Goal: Information Seeking & Learning: Find specific fact

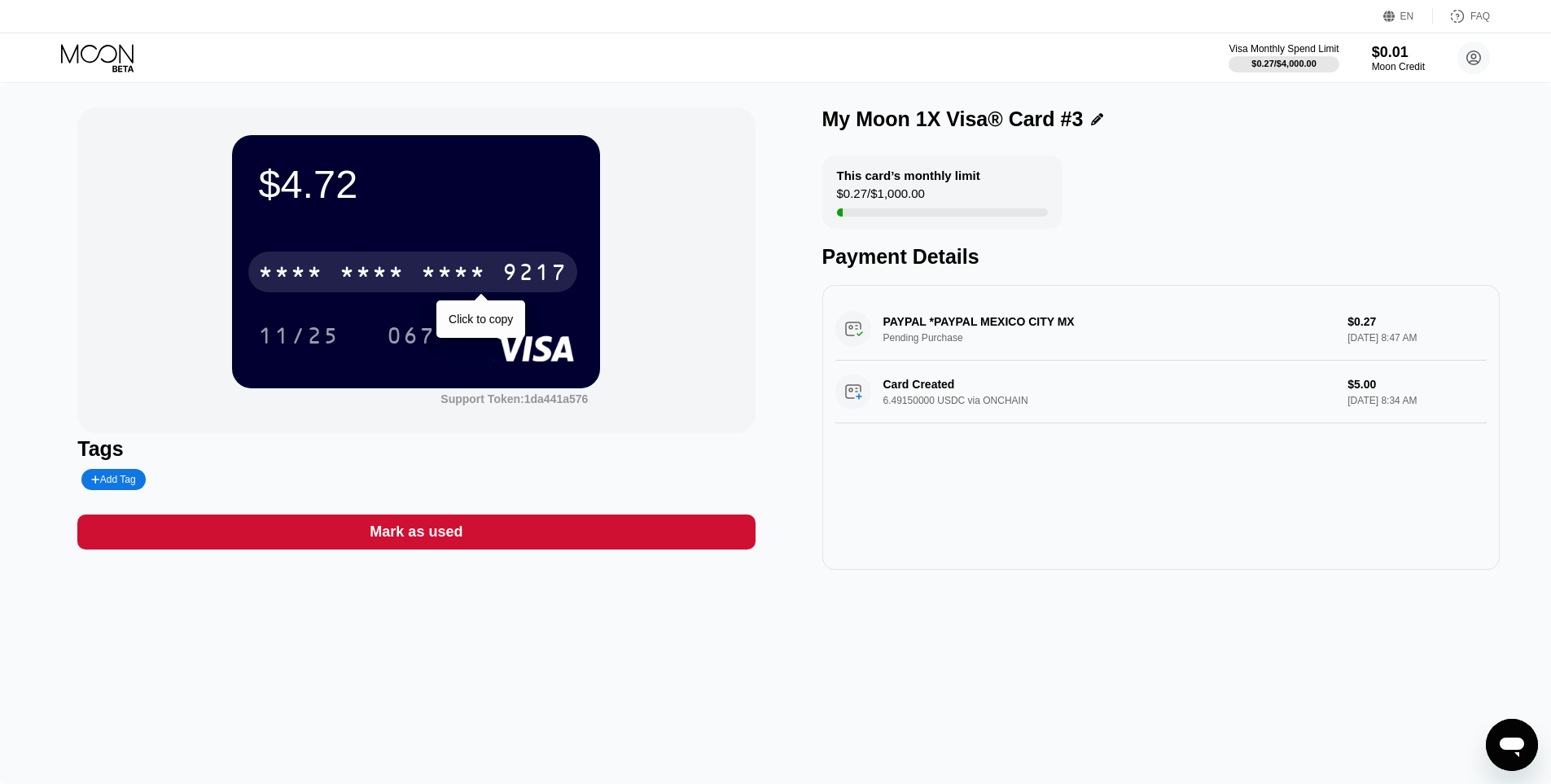
click at [449, 265] on div "* * * *" at bounding box center [453, 274] width 65 height 26
click at [523, 264] on div "9217" at bounding box center [535, 274] width 65 height 26
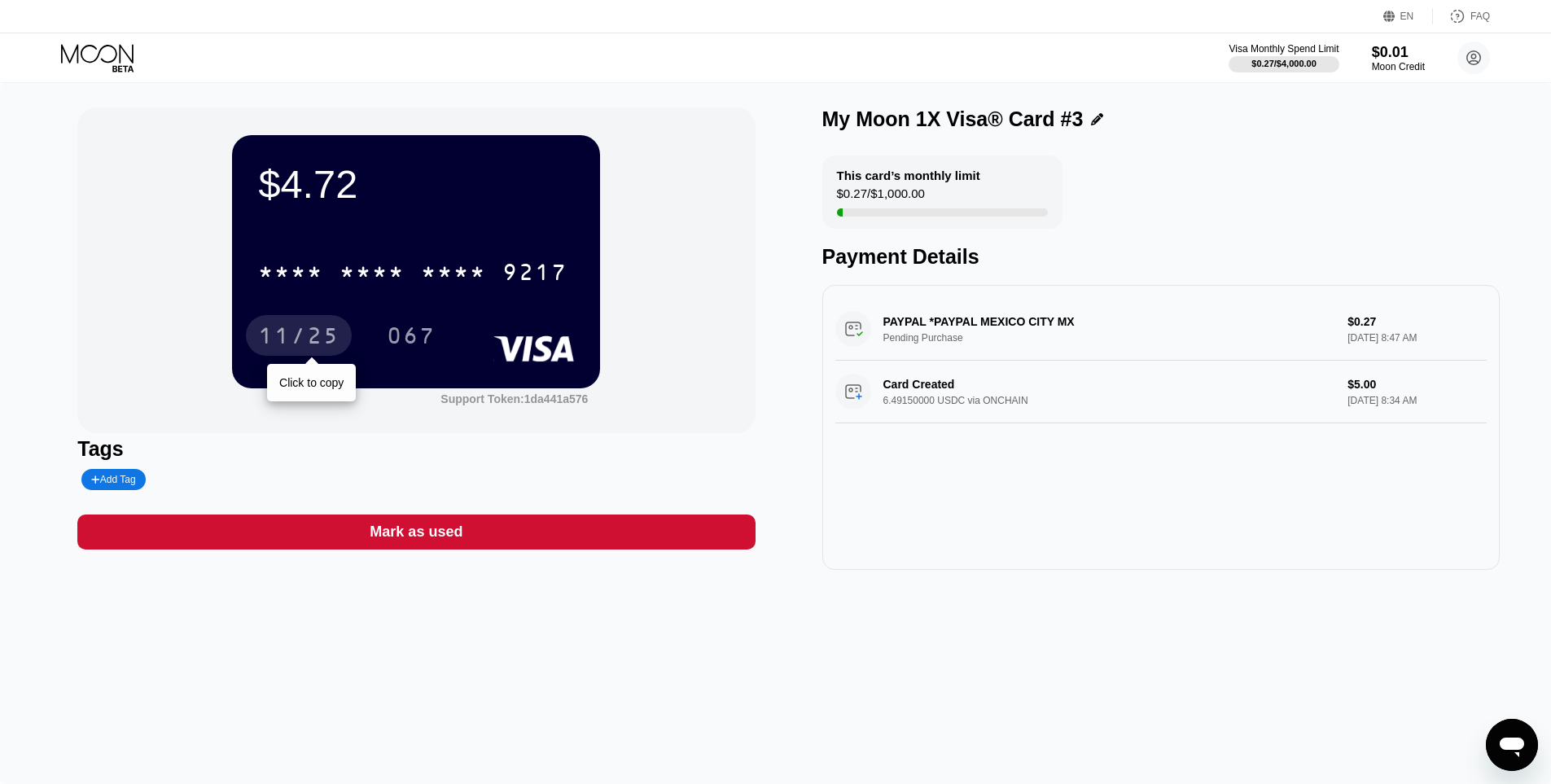
click at [312, 344] on div "11/25" at bounding box center [299, 338] width 81 height 26
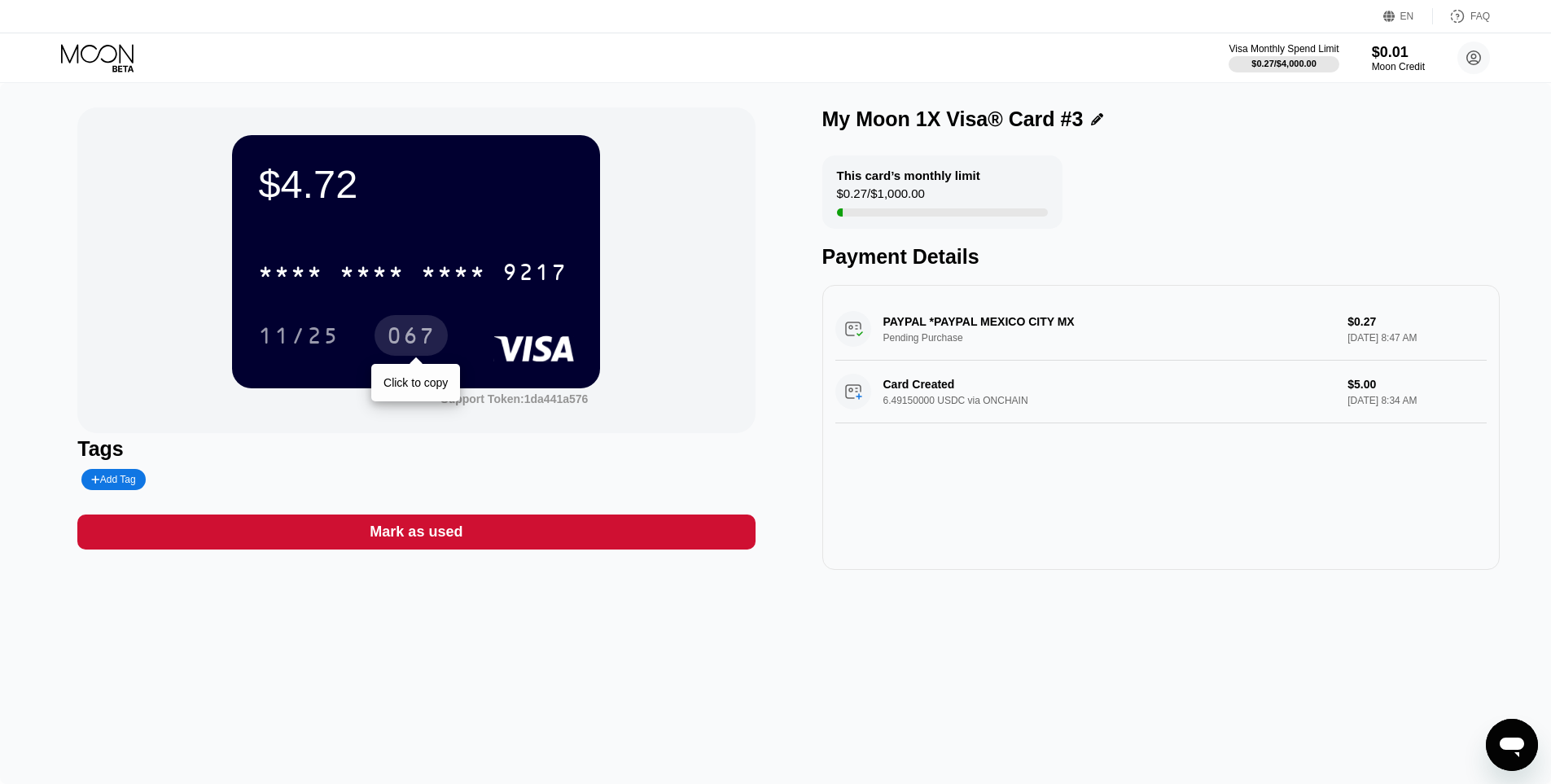
click at [385, 335] on div "067" at bounding box center [411, 335] width 73 height 41
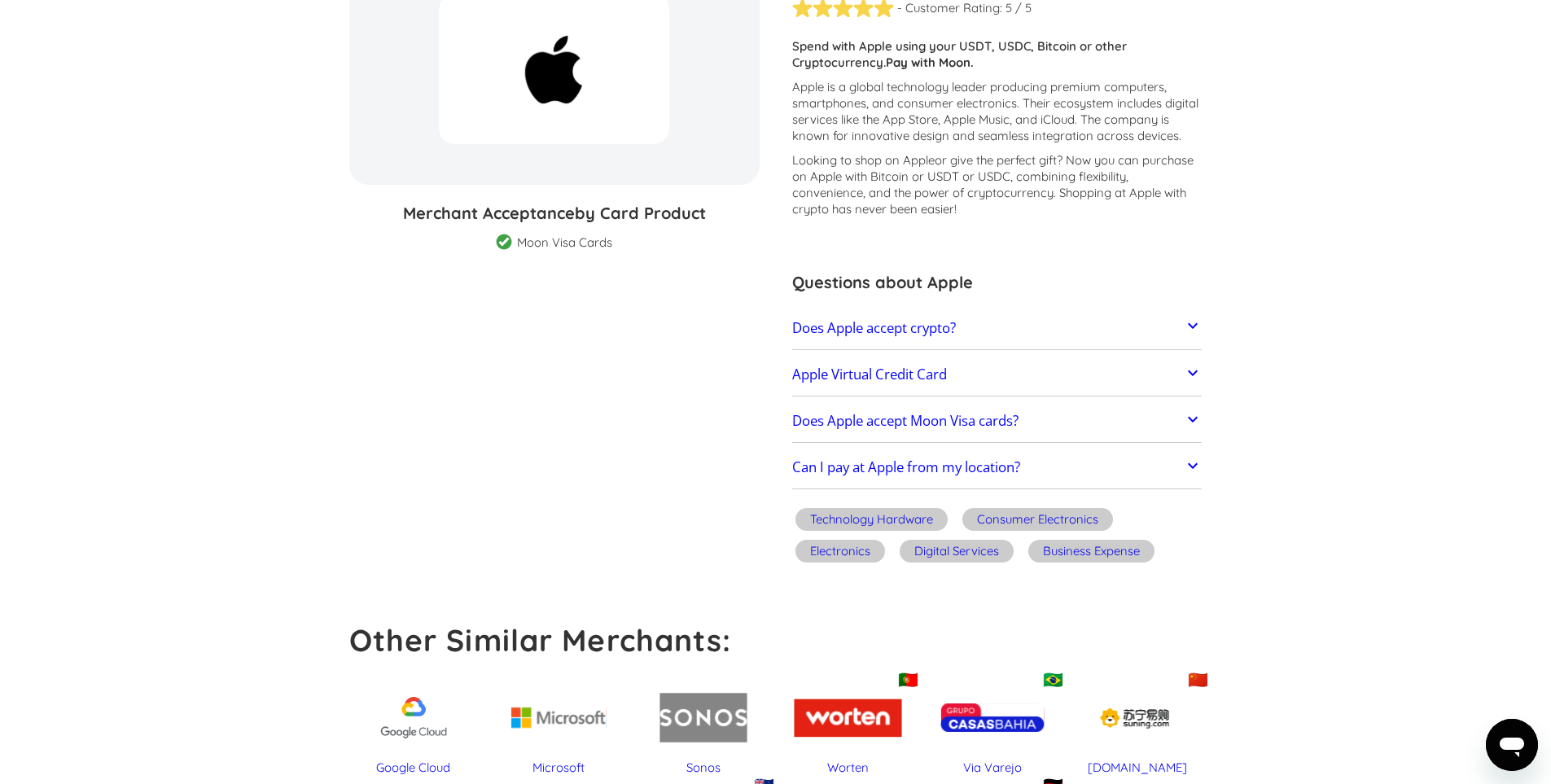
scroll to position [244, 0]
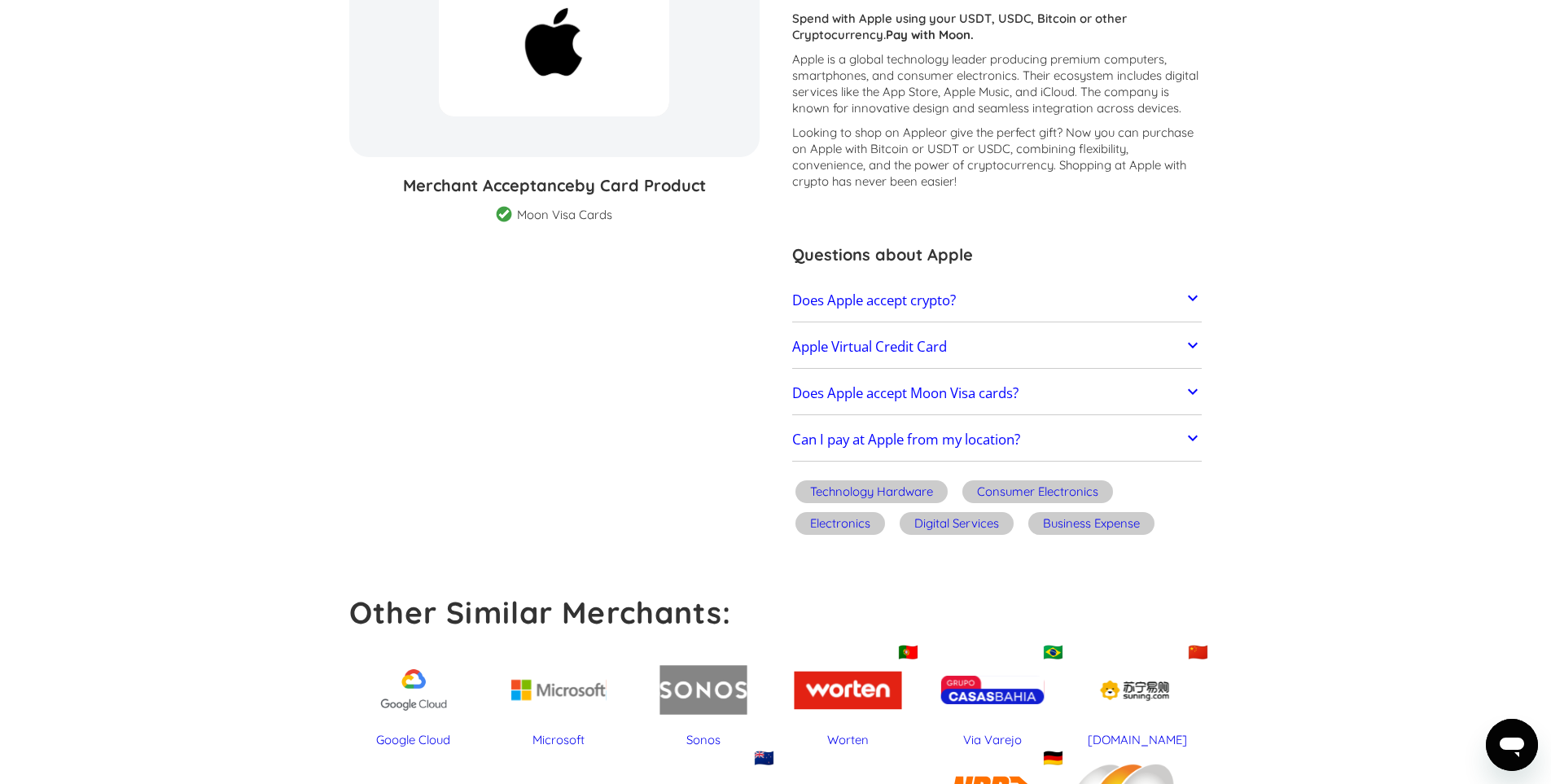
click at [807, 288] on link "Does Apple accept crypto?" at bounding box center [997, 300] width 410 height 34
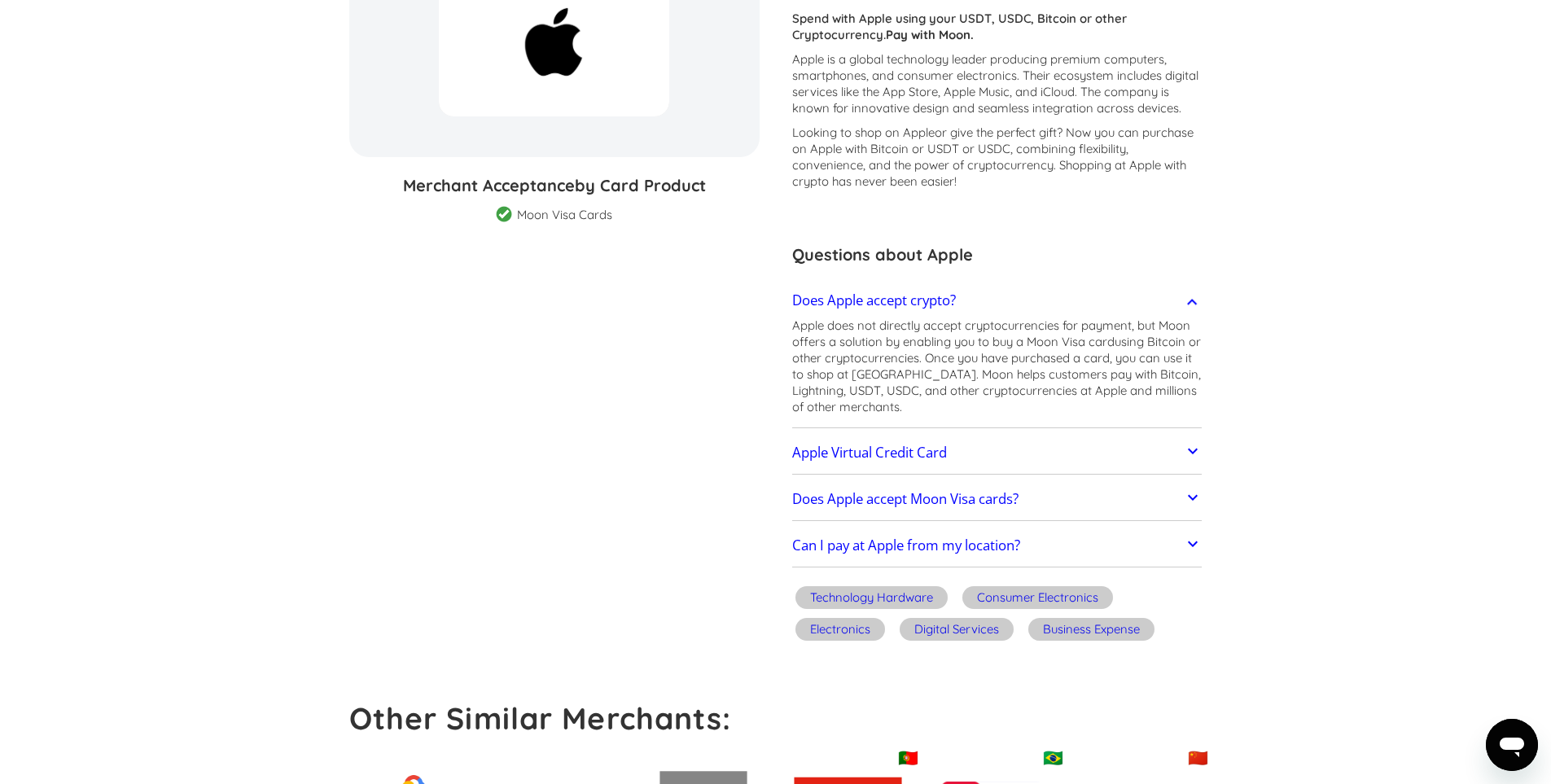
click at [808, 288] on link "Does Apple accept crypto?" at bounding box center [997, 300] width 410 height 34
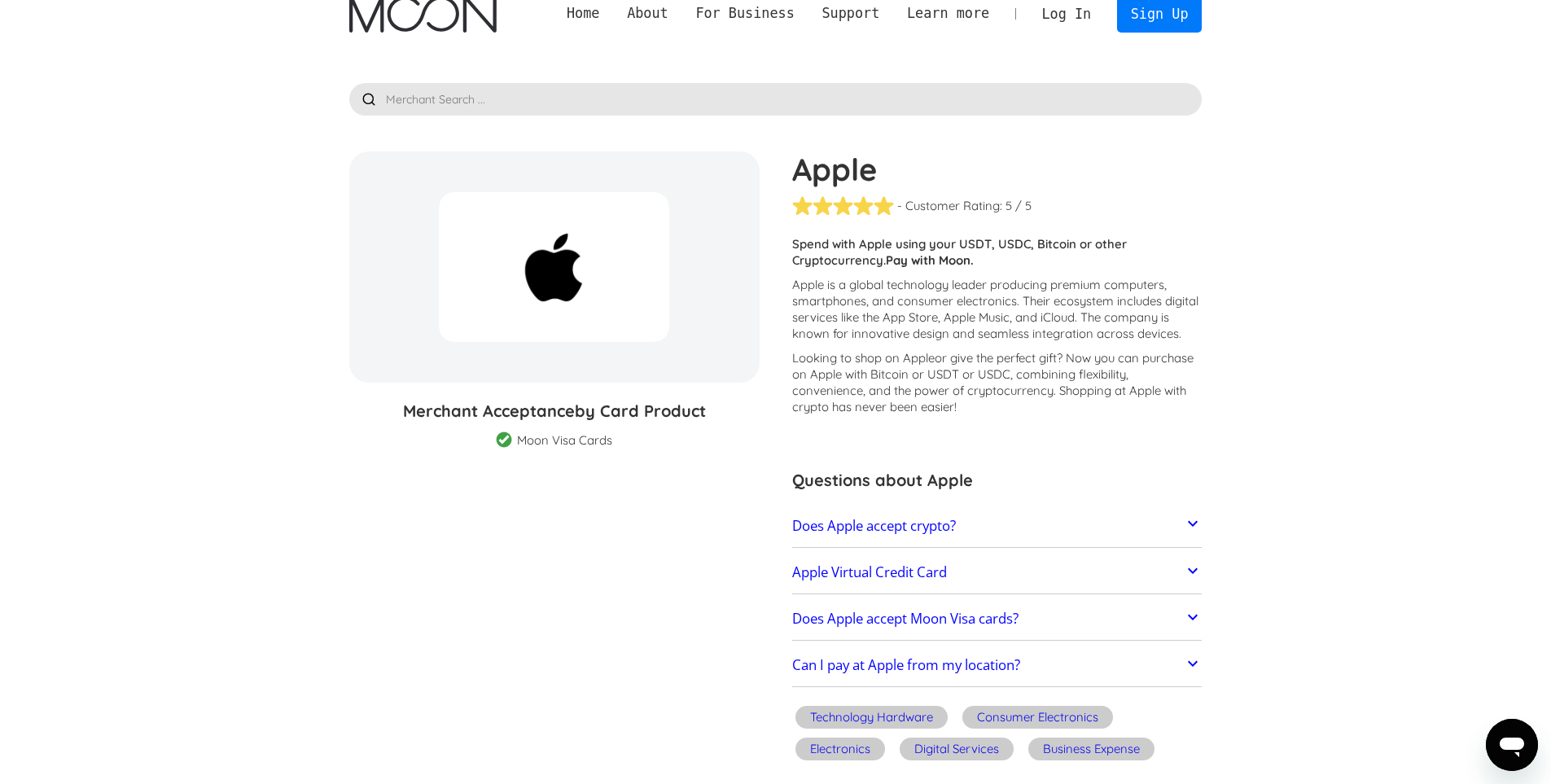
scroll to position [0, 0]
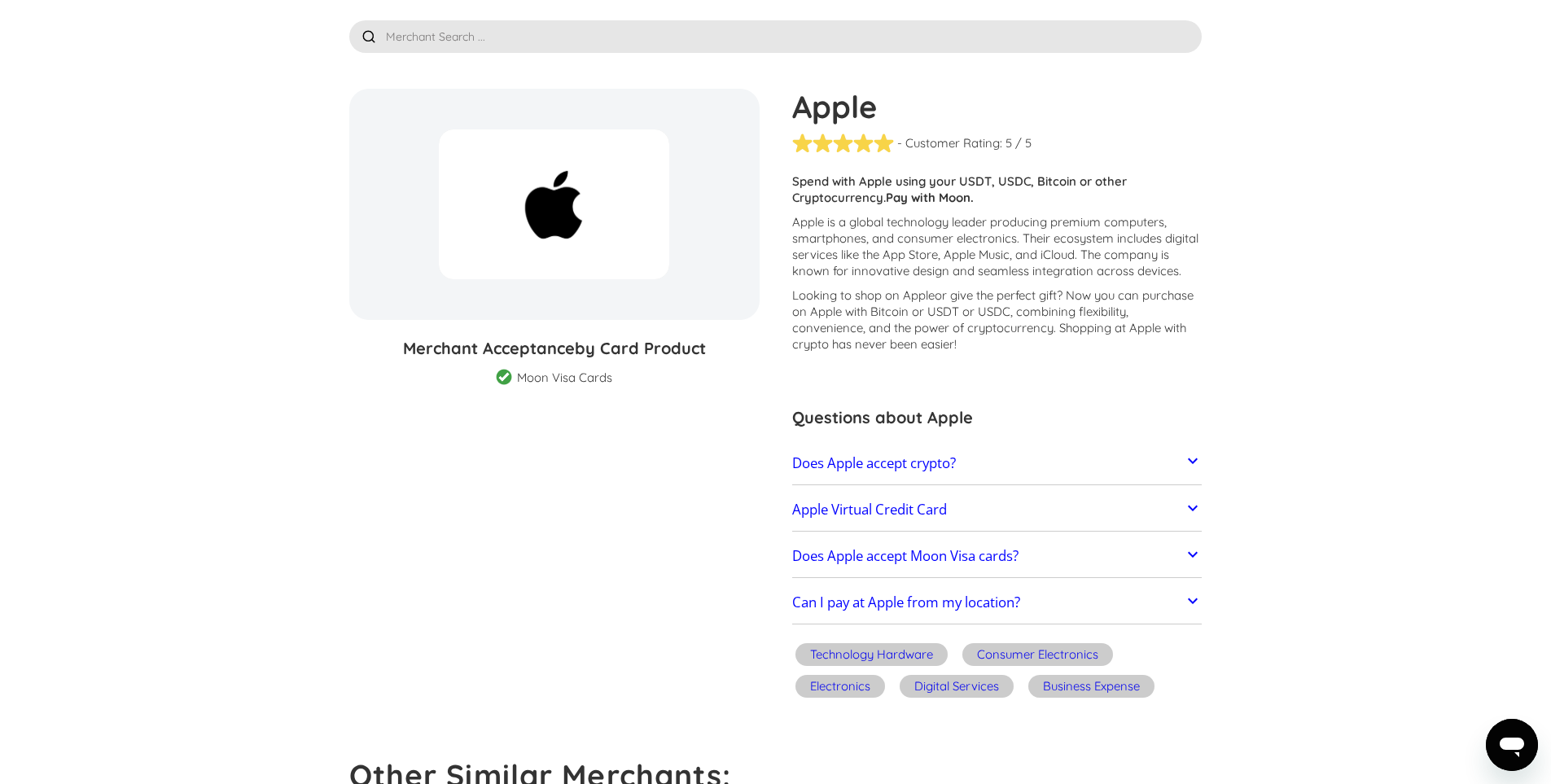
scroll to position [163, 0]
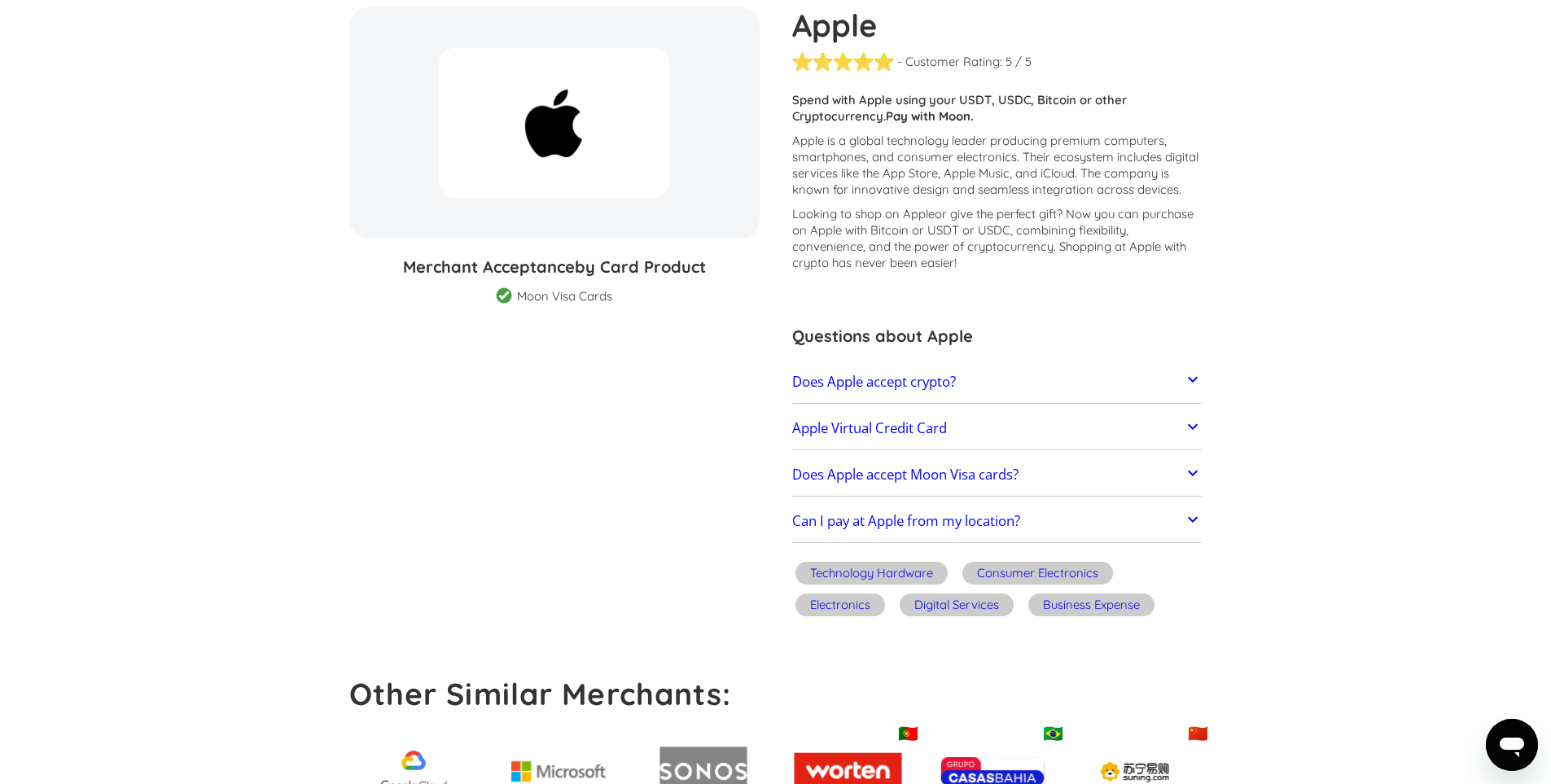
click at [1095, 428] on link "Apple Virtual Credit Card" at bounding box center [997, 428] width 410 height 34
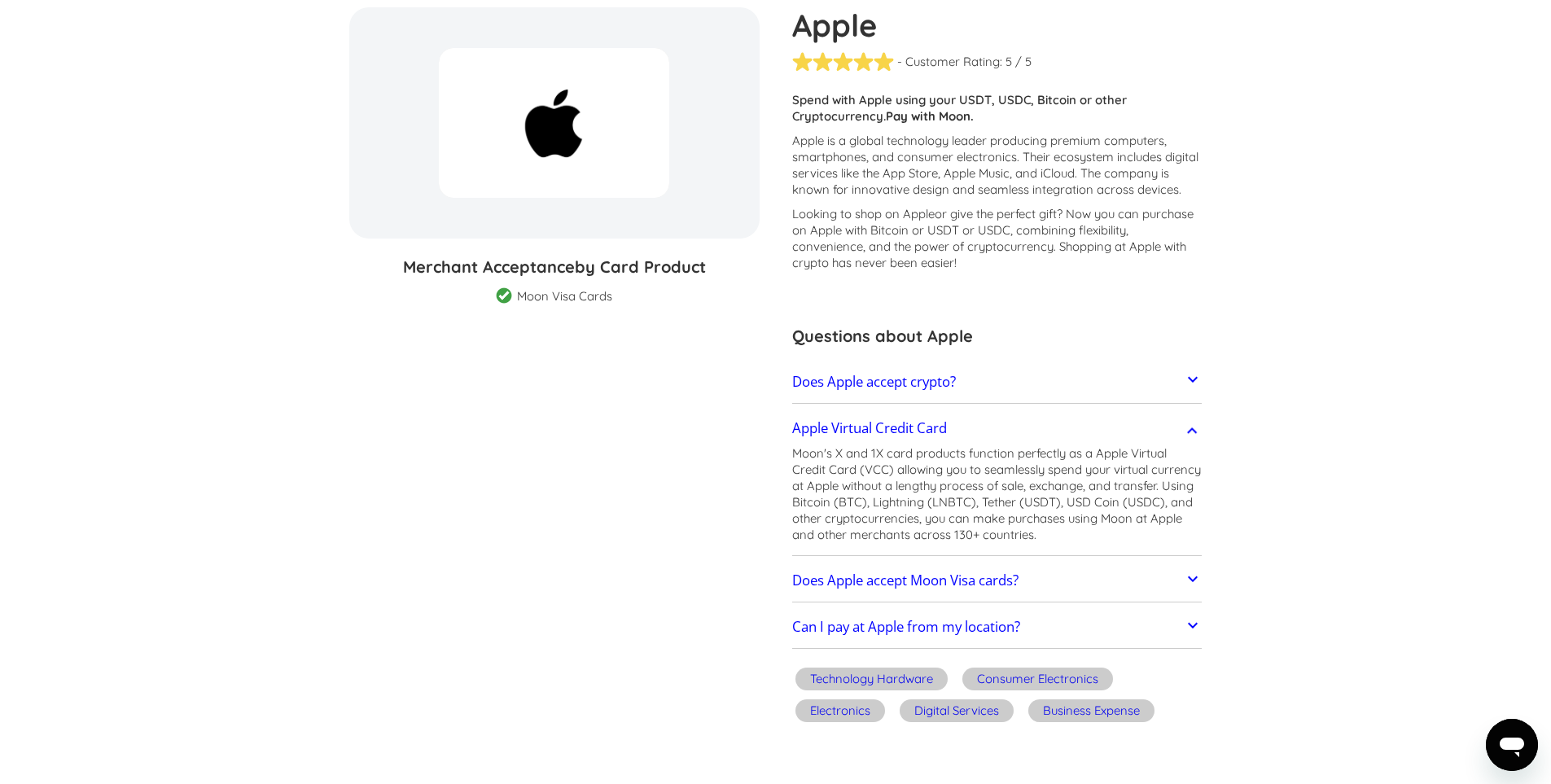
click at [1141, 423] on link "Apple Virtual Credit Card" at bounding box center [997, 428] width 410 height 34
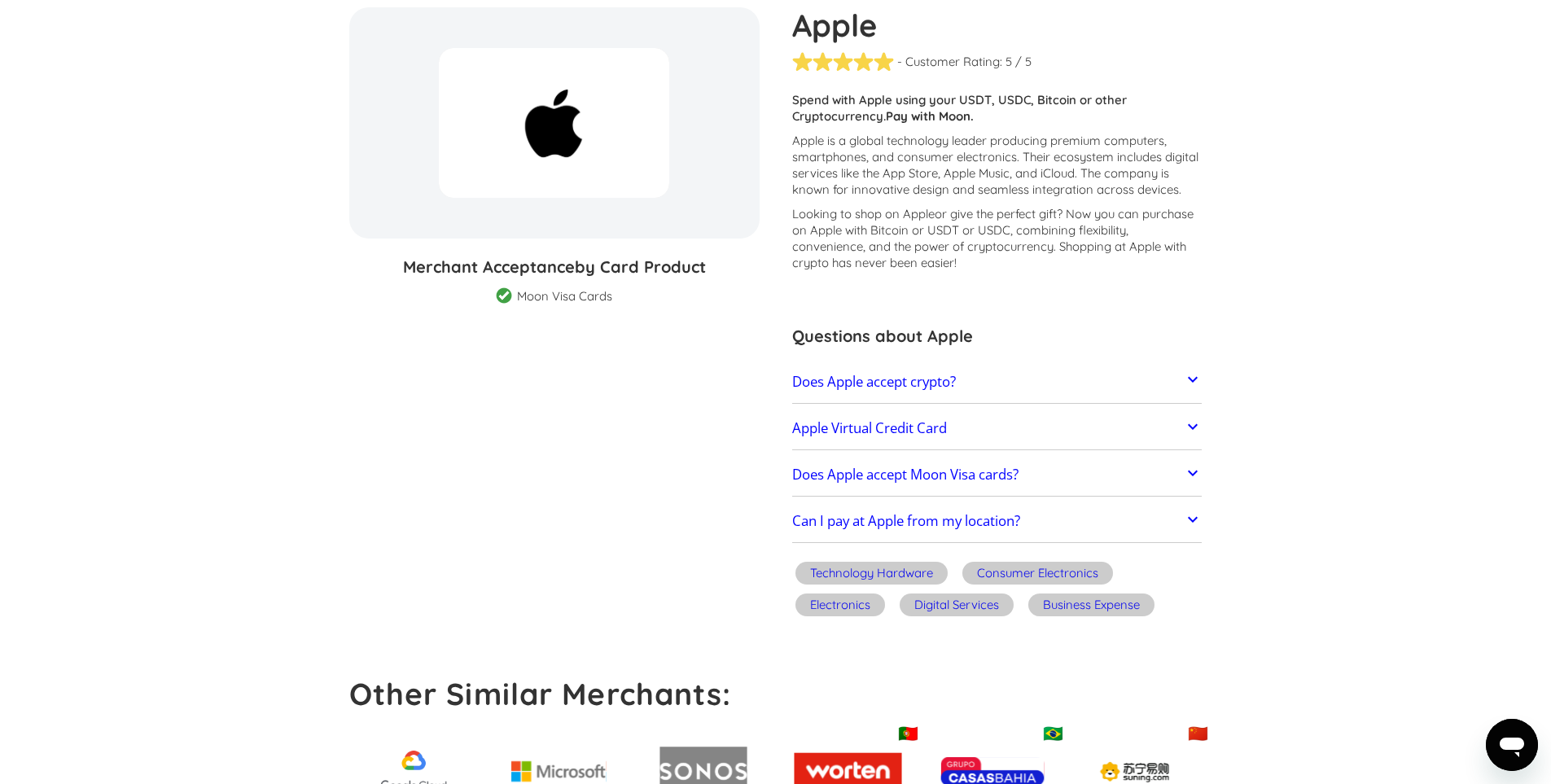
click at [1059, 471] on link "Does Apple accept Moon Visa cards?" at bounding box center [997, 474] width 410 height 34
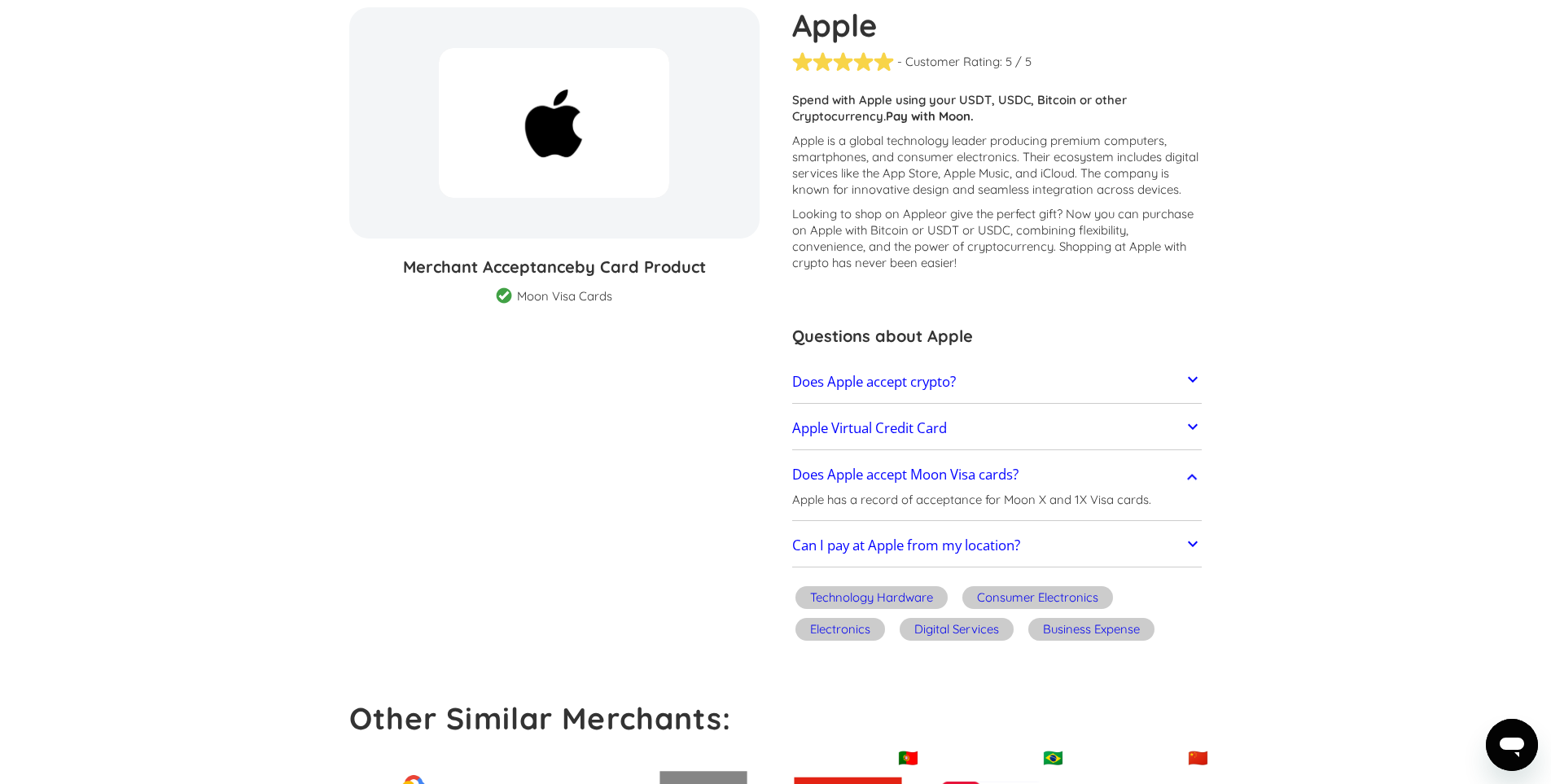
click at [1059, 471] on link "Does Apple accept Moon Visa cards?" at bounding box center [997, 474] width 410 height 34
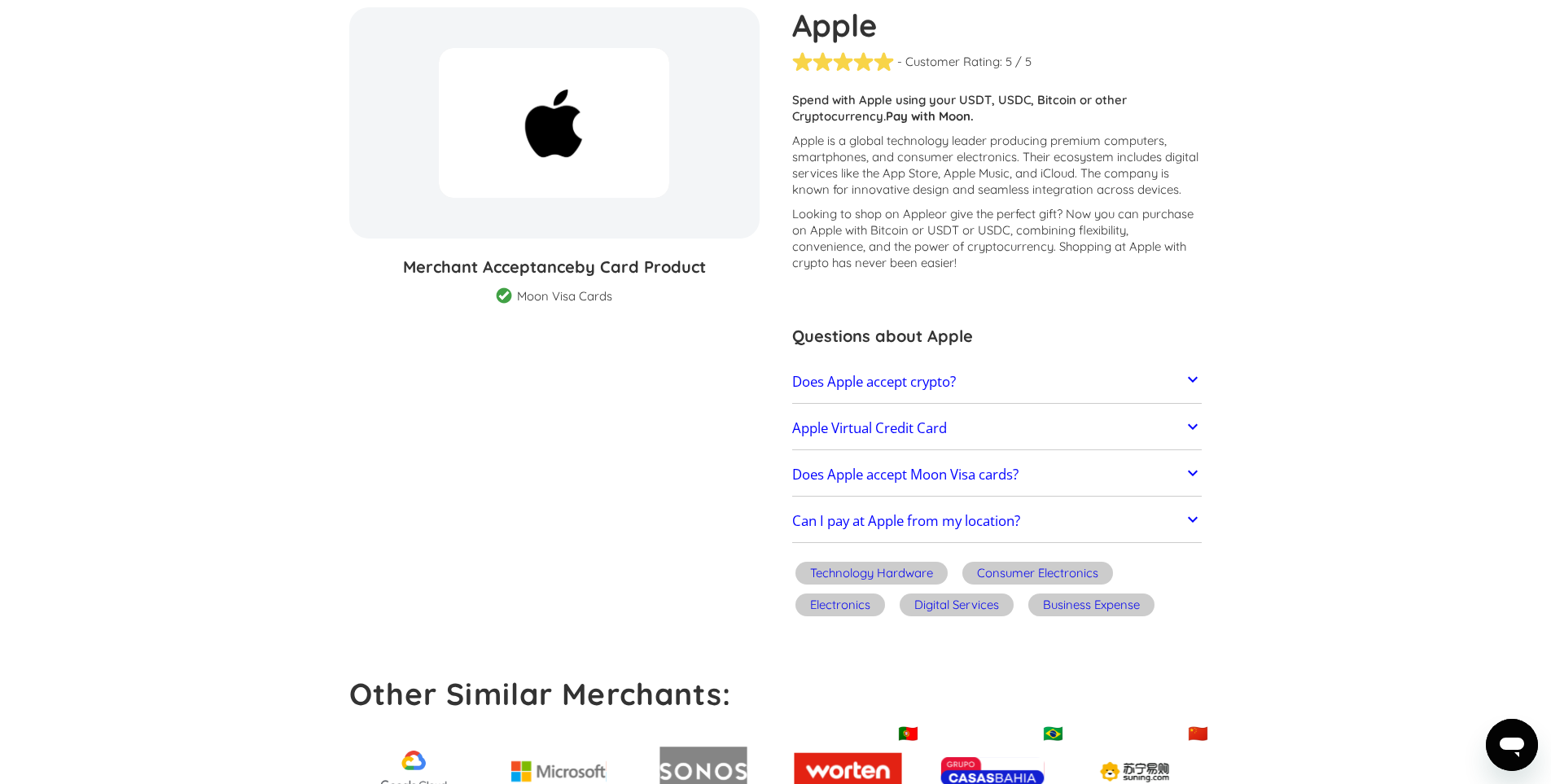
click at [1014, 522] on h2 "Can I pay at Apple from my location?" at bounding box center [906, 520] width 228 height 16
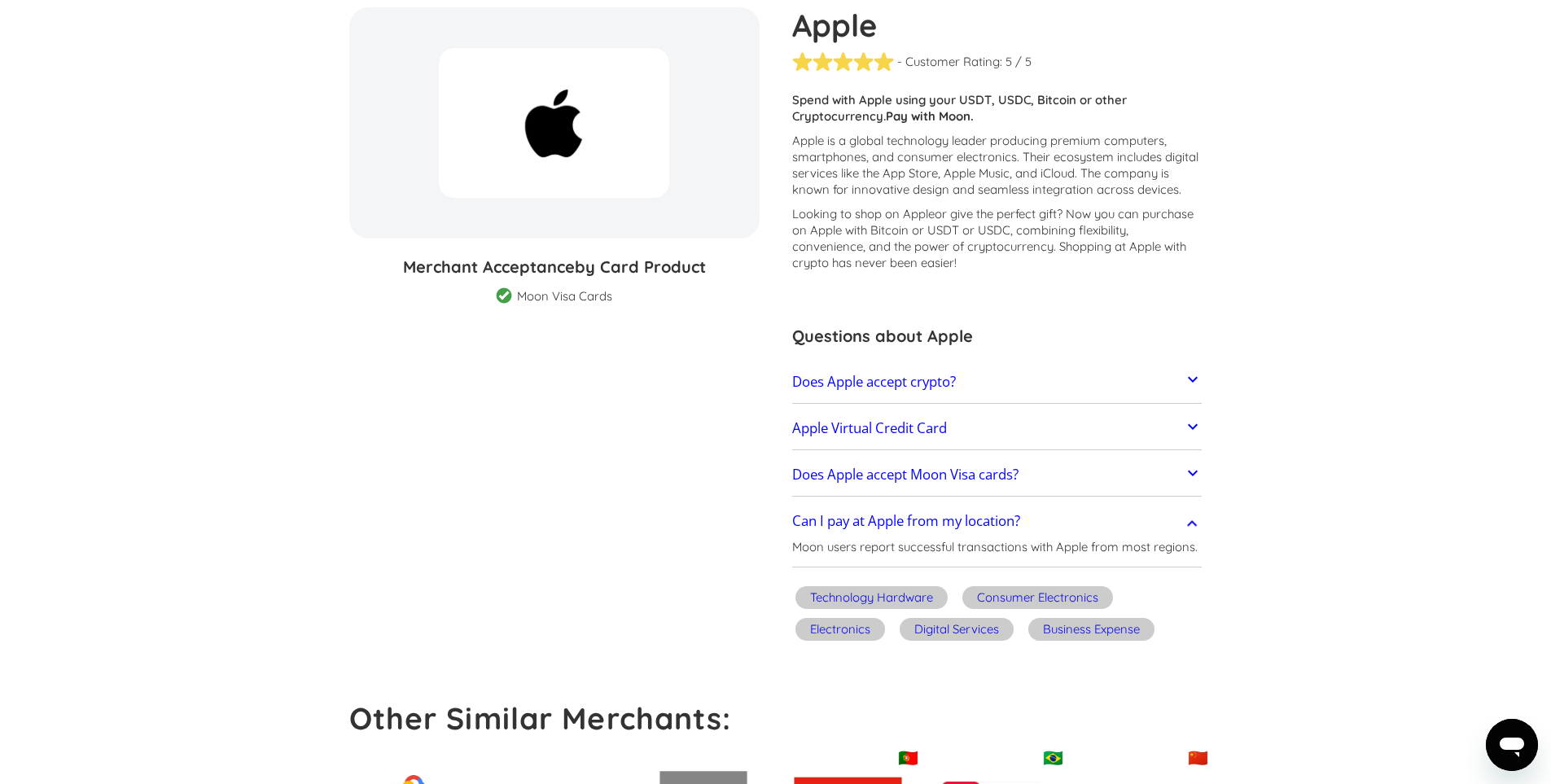
click at [1014, 522] on h2 "Can I pay at Apple from my location?" at bounding box center [906, 520] width 228 height 16
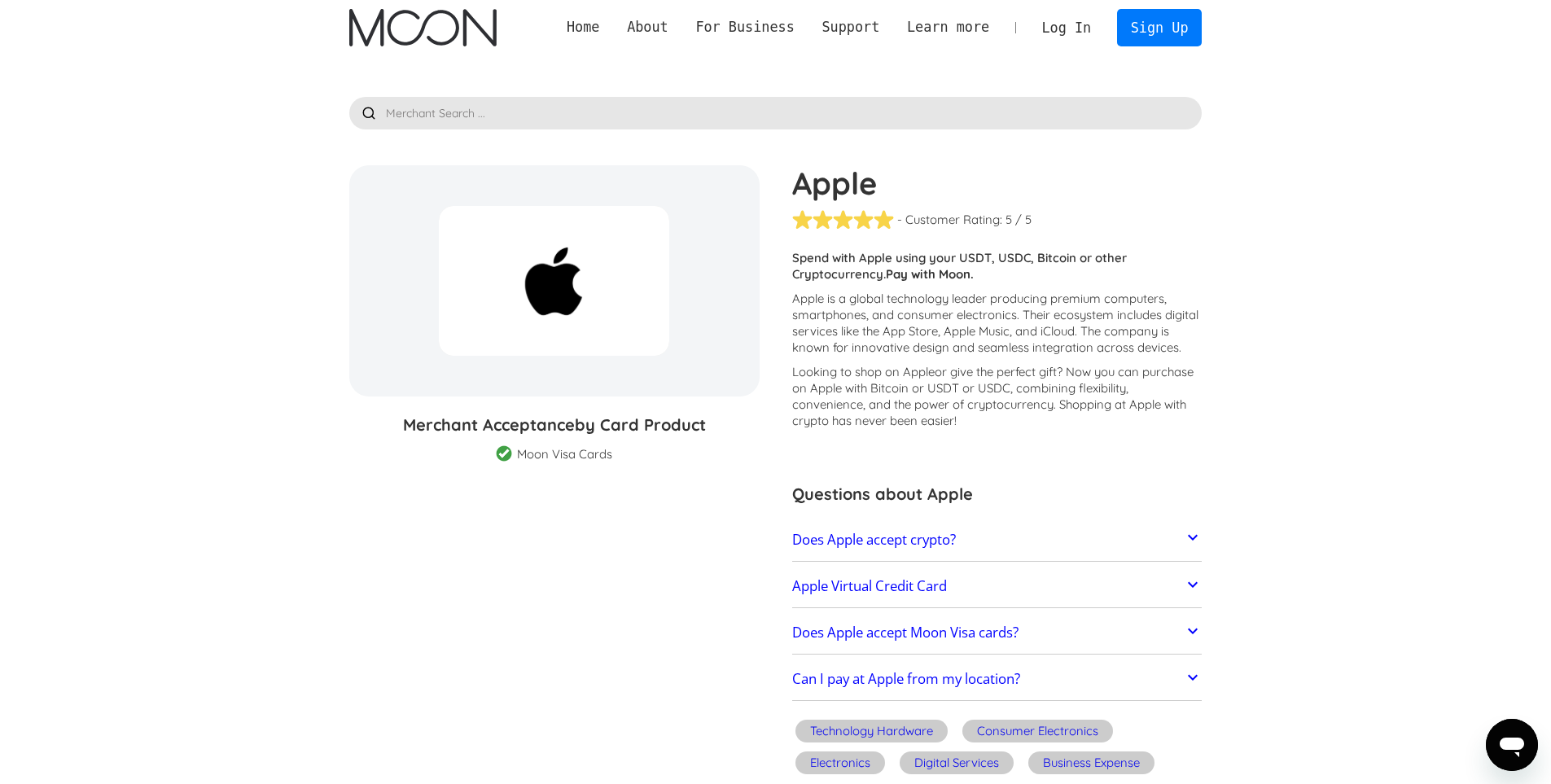
scroll to position [0, 0]
